Goal: Task Accomplishment & Management: Manage account settings

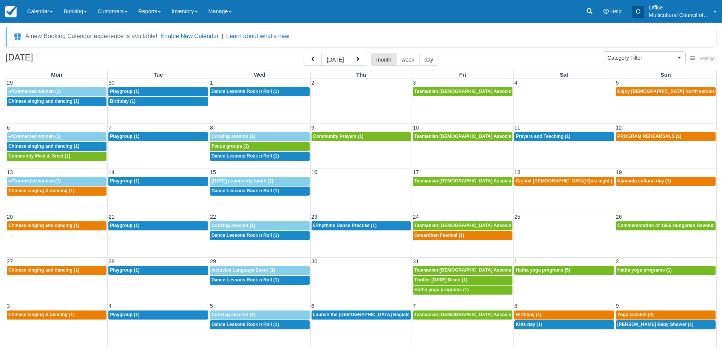
select select
click at [332, 55] on button "[DATE]" at bounding box center [335, 59] width 28 height 13
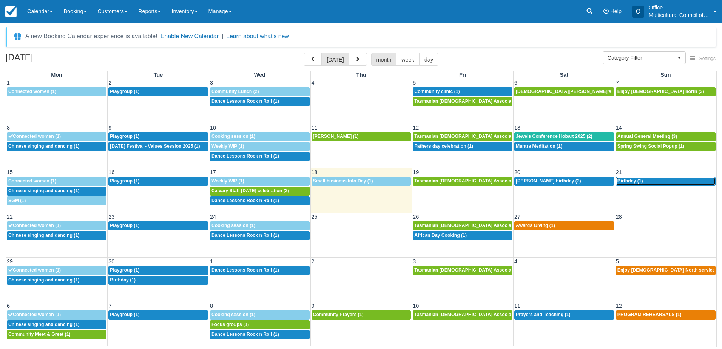
click at [624, 182] on span "Birthday (1)" at bounding box center [631, 180] width 26 height 5
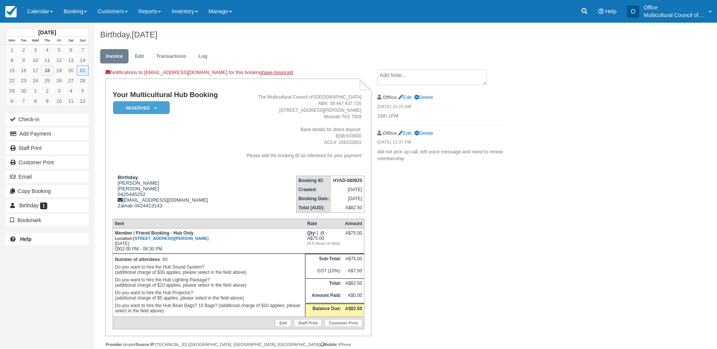
click at [393, 78] on textarea at bounding box center [432, 77] width 110 height 16
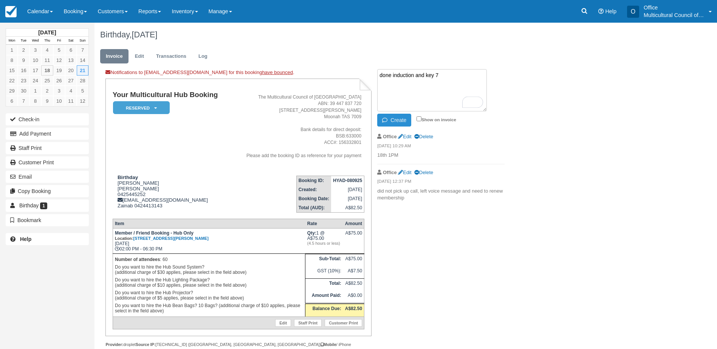
type textarea "done induction and key 7"
click at [391, 122] on button "Create" at bounding box center [394, 120] width 34 height 13
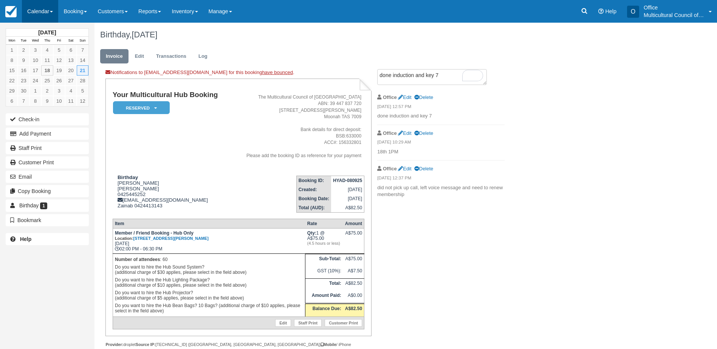
click at [38, 11] on link "Calendar" at bounding box center [40, 11] width 36 height 23
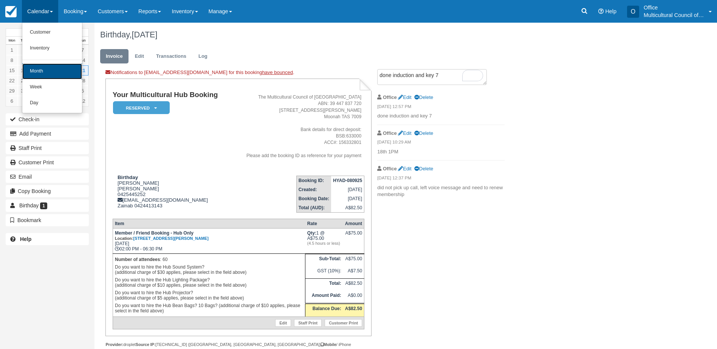
click at [56, 71] on link "Month" at bounding box center [52, 71] width 60 height 16
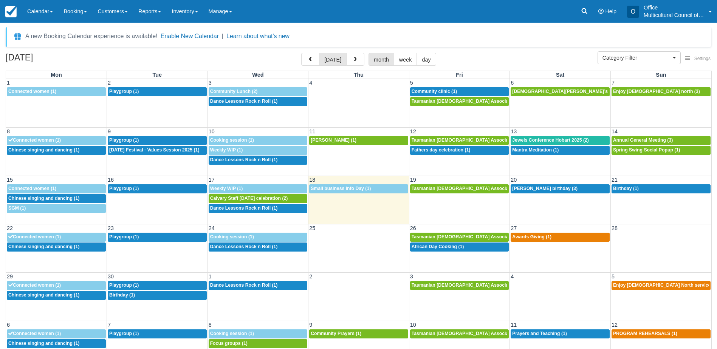
select select
click at [638, 193] on link "2p Birthday (1)" at bounding box center [660, 188] width 99 height 9
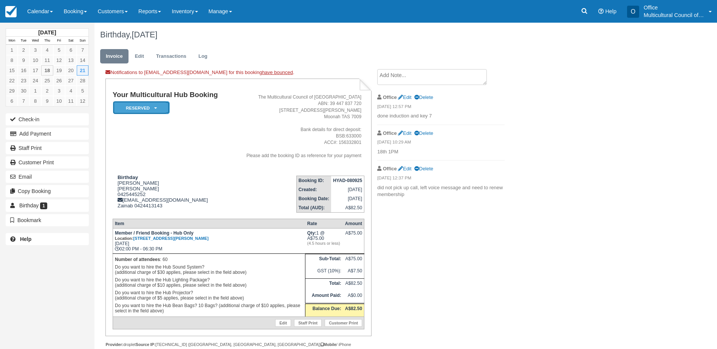
click at [155, 106] on icon at bounding box center [155, 108] width 3 height 5
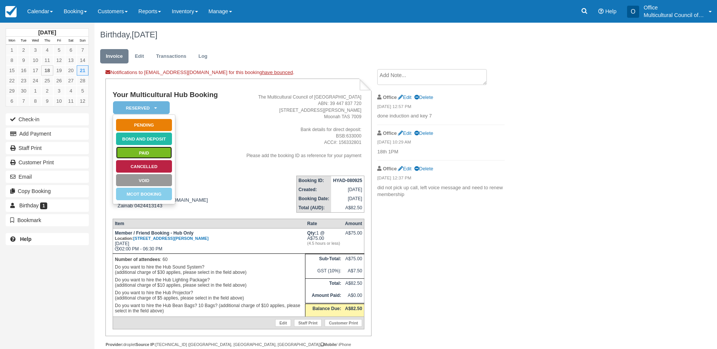
click at [150, 154] on link "Paid" at bounding box center [144, 152] width 57 height 13
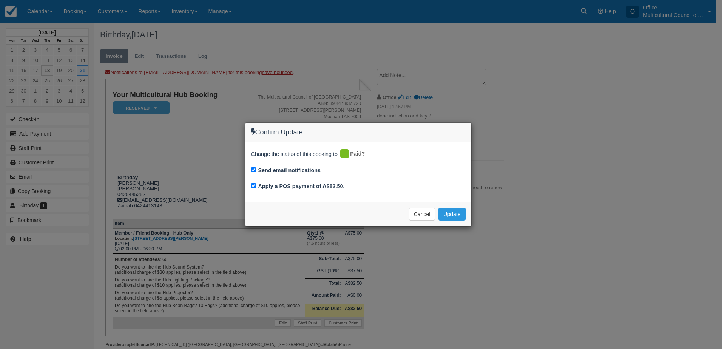
click at [466, 216] on div "Cancel Update Please wait" at bounding box center [359, 214] width 226 height 25
click at [459, 216] on button "Update" at bounding box center [452, 214] width 27 height 13
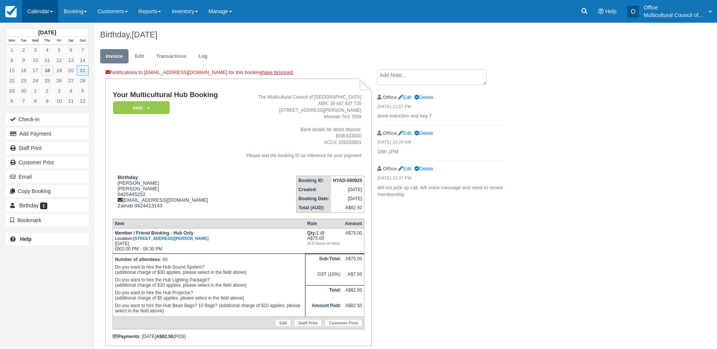
click at [46, 11] on link "Calendar" at bounding box center [40, 11] width 36 height 23
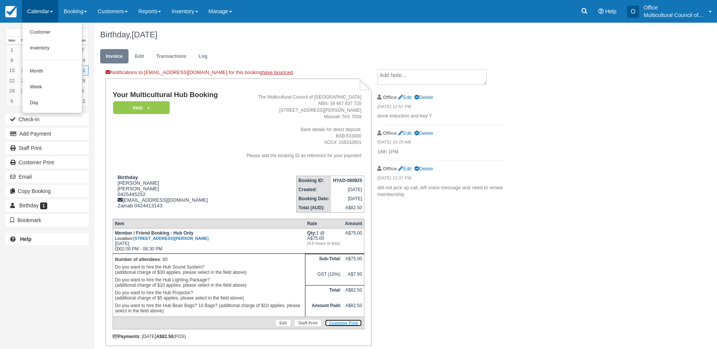
click at [334, 326] on link "Customer Print" at bounding box center [342, 323] width 37 height 8
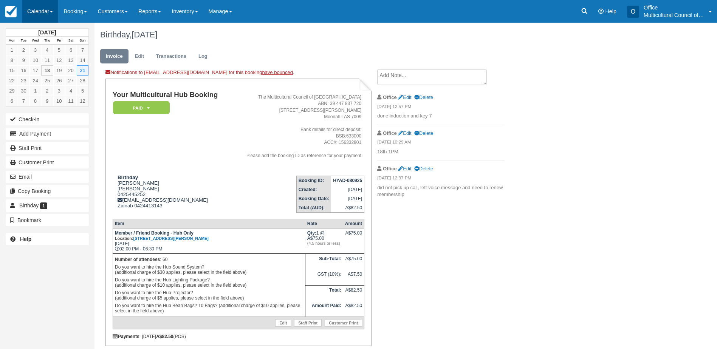
click at [25, 8] on link "Calendar" at bounding box center [40, 11] width 36 height 23
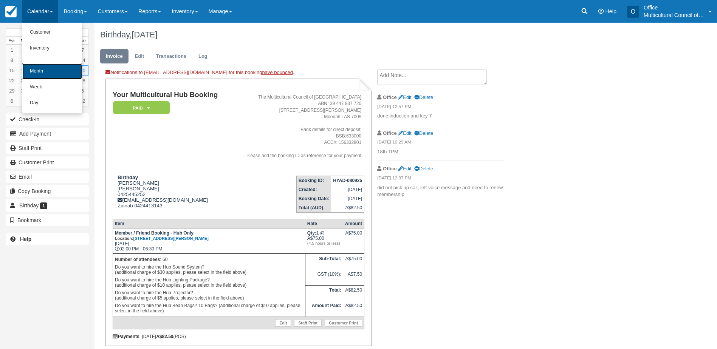
click at [54, 66] on link "Month" at bounding box center [52, 71] width 60 height 16
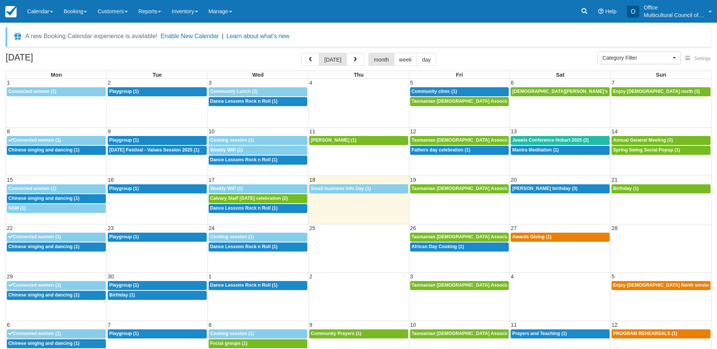
select select
